Goal: Task Accomplishment & Management: Complete application form

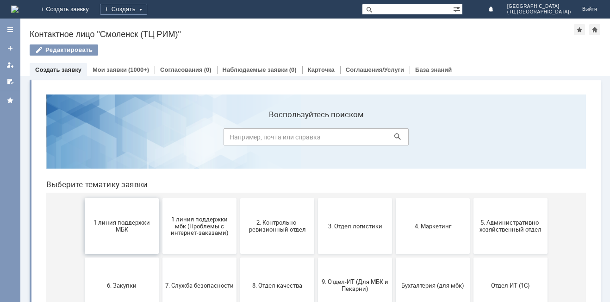
click at [125, 234] on button "1 линия поддержки МБК" at bounding box center [122, 226] width 74 height 56
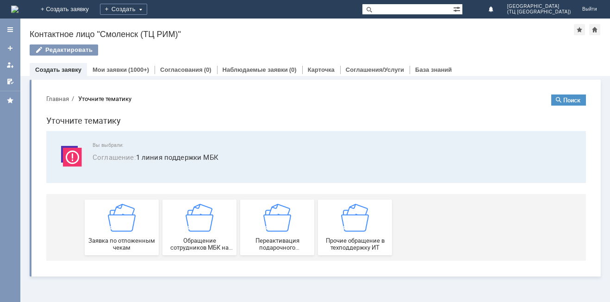
click at [125, 234] on div "Заявка по отложенным чекам" at bounding box center [121, 227] width 69 height 47
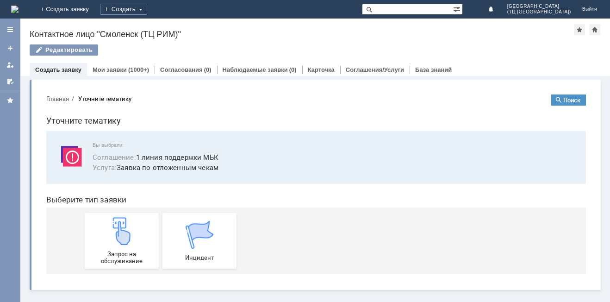
click at [125, 234] on img at bounding box center [122, 231] width 28 height 28
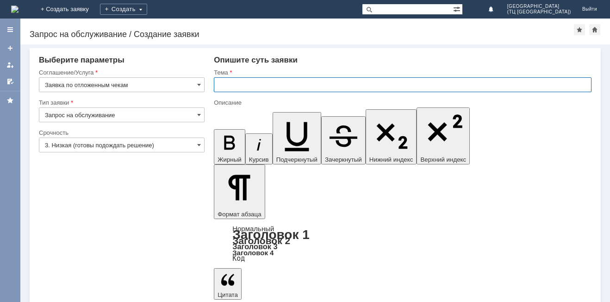
click at [249, 84] on input "text" at bounding box center [403, 84] width 378 height 15
type input "удалить чек"
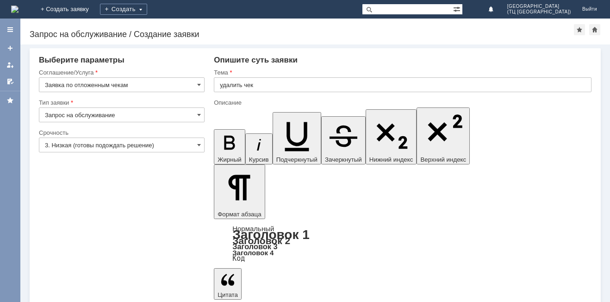
drag, startPoint x: 231, startPoint y: 2476, endPoint x: 237, endPoint y: 2470, distance: 8.5
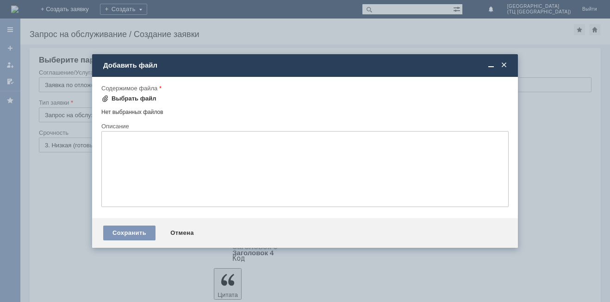
click at [143, 97] on div "Выбрать файл" at bounding box center [134, 98] width 45 height 7
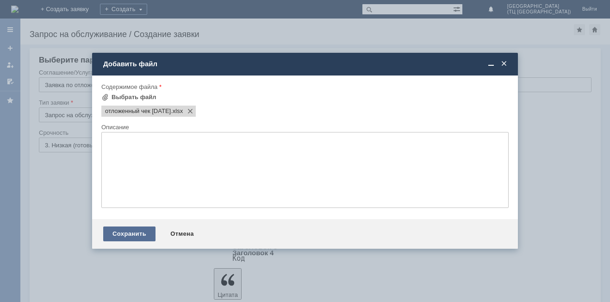
click at [125, 231] on div "Сохранить" at bounding box center [129, 233] width 52 height 15
